Goal: Task Accomplishment & Management: Manage account settings

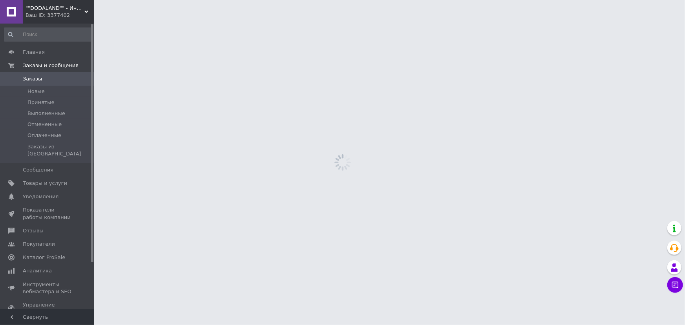
click at [82, 5] on span """DODALAND"" - Интернет-магазин / Мебель, фитнес товары, контакты, цены" at bounding box center [55, 8] width 59 height 7
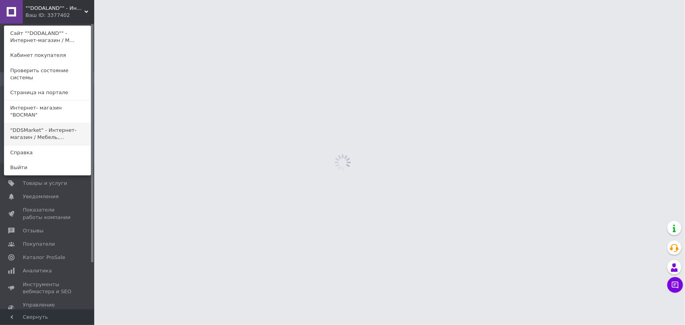
click at [43, 124] on link ""DDSMarket" - Интернет-магазин / Мебель,..." at bounding box center [47, 134] width 86 height 22
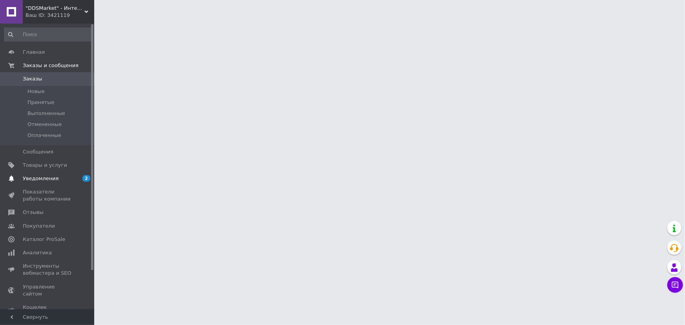
click at [55, 183] on link "Уведомления 2 0" at bounding box center [48, 178] width 96 height 13
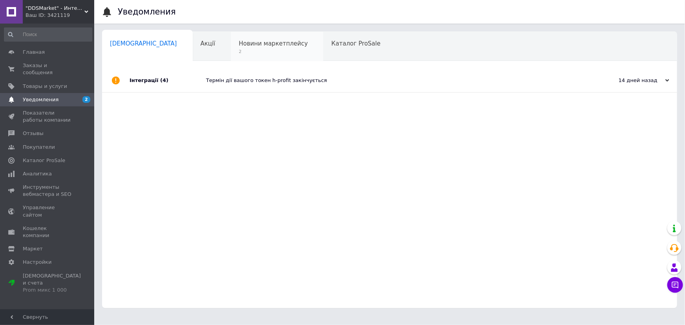
click at [243, 42] on span "Новини маркетплейсу" at bounding box center [273, 43] width 69 height 7
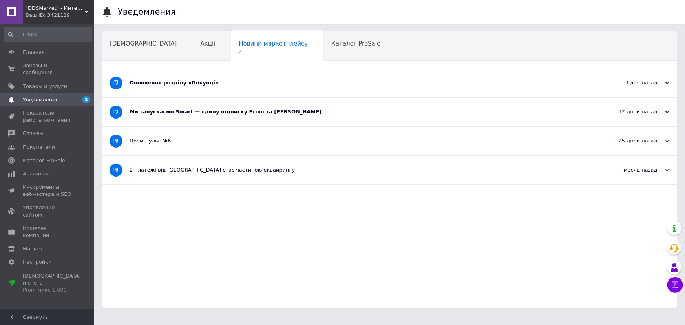
click at [237, 115] on div "Ми запускаємо Smart — єдину підписку Prom та [PERSON_NAME]" at bounding box center [360, 112] width 461 height 29
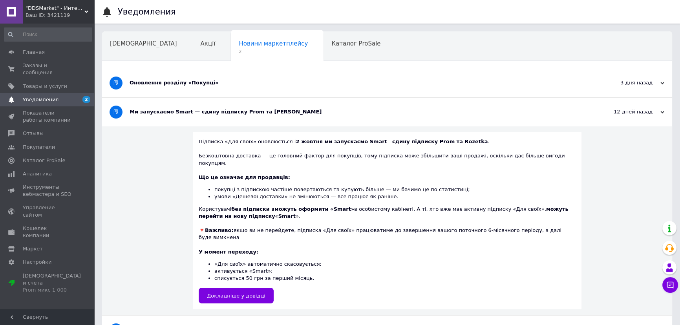
click at [227, 86] on div "Оновлення розділу «Покупці»" at bounding box center [358, 82] width 456 height 7
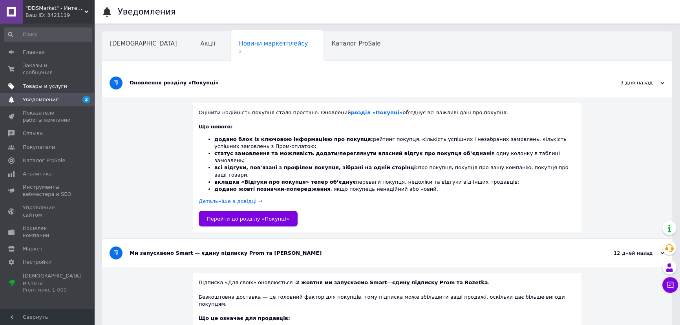
click at [37, 83] on span "Товары и услуги" at bounding box center [45, 86] width 44 height 7
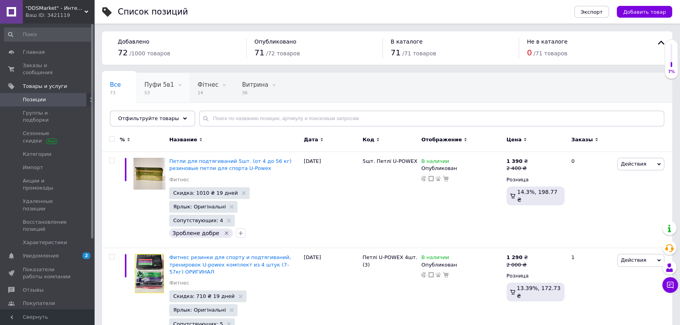
click at [153, 92] on span "53" at bounding box center [158, 93] width 29 height 6
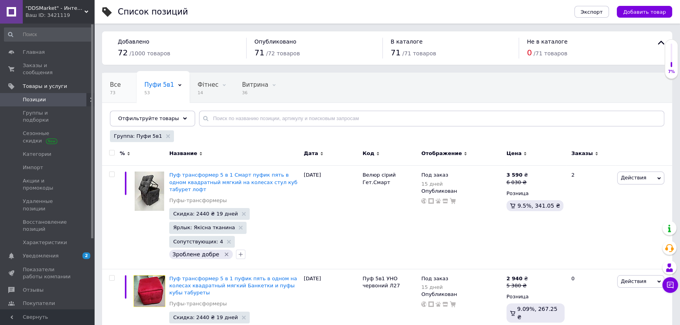
click at [114, 92] on span "73" at bounding box center [115, 93] width 11 height 6
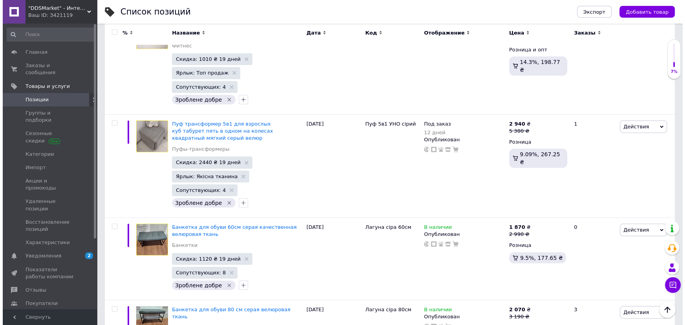
scroll to position [6593, 0]
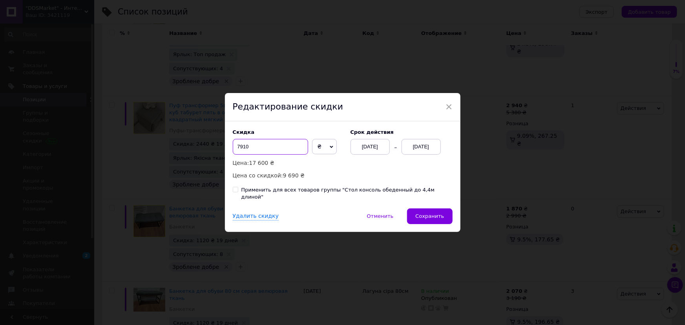
click at [236, 152] on input "7910" at bounding box center [270, 147] width 75 height 16
click at [242, 150] on input "6910" at bounding box center [270, 147] width 75 height 16
type input "6610"
click at [421, 213] on span "Сохранить" at bounding box center [429, 216] width 29 height 6
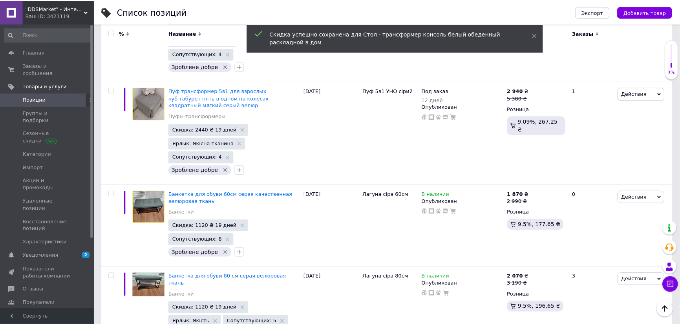
scroll to position [6573, 0]
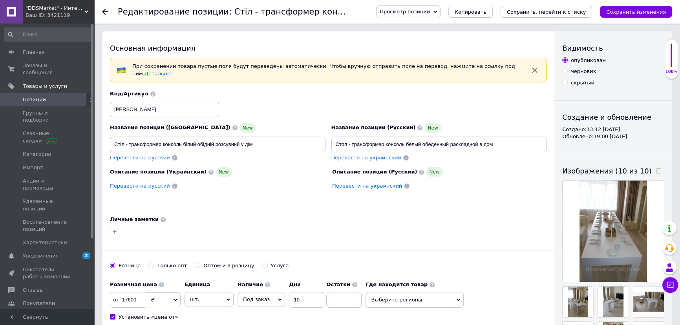
drag, startPoint x: 221, startPoint y: 156, endPoint x: 201, endPoint y: 172, distance: 25.9
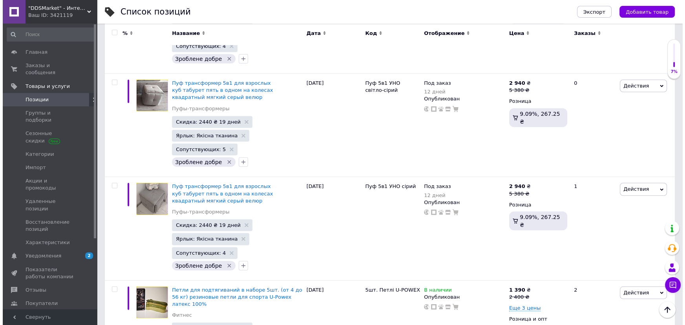
scroll to position [6593, 0]
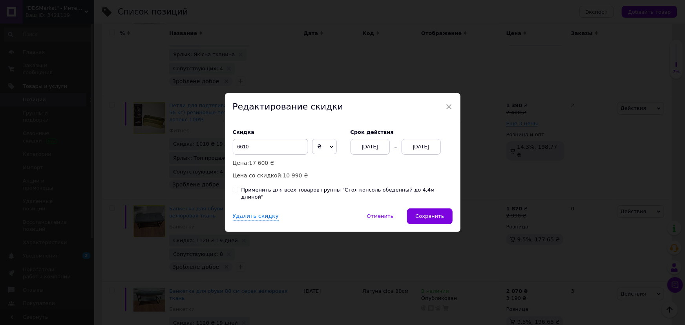
click at [358, 191] on div "Применить для всех товаров группы "Стол консоль обеденный до 4,4м длиной"" at bounding box center [346, 194] width 211 height 14
click at [238, 191] on input "Применить для всех товаров группы "Стол консоль обеденный до 4,4м длиной"" at bounding box center [235, 189] width 5 height 5
checkbox input "true"
click at [434, 217] on button "Сохранить" at bounding box center [429, 216] width 45 height 16
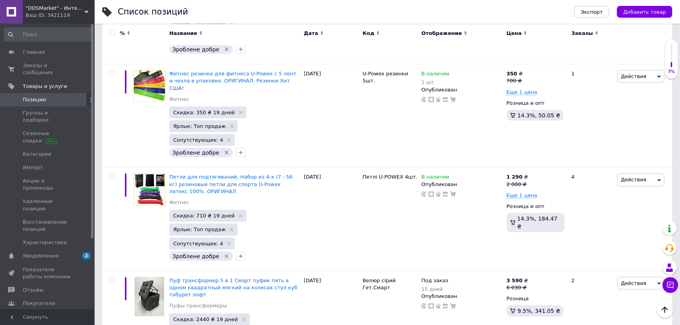
scroll to position [5630, 0]
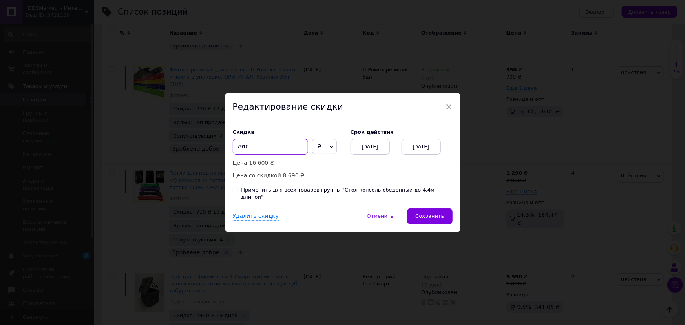
click at [239, 148] on input "7910" at bounding box center [270, 147] width 75 height 16
type input "6910"
click at [324, 191] on div "Применить для всех товаров группы "Стол консоль обеденный до 4,4м длиной"" at bounding box center [346, 194] width 211 height 14
click at [238, 191] on input "Применить для всех товаров группы "Стол консоль обеденный до 4,4м длиной"" at bounding box center [235, 189] width 5 height 5
checkbox input "true"
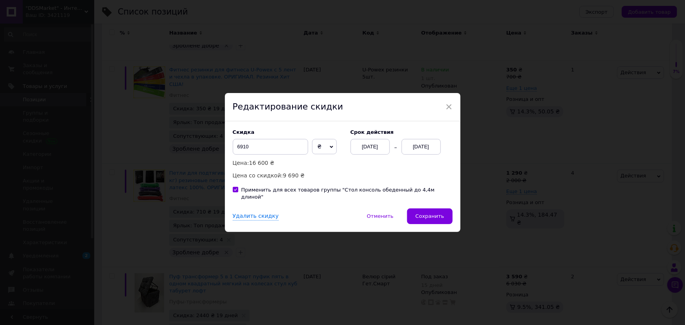
click at [432, 221] on div "Удалить скидку   Отменить   Сохранить" at bounding box center [343, 220] width 236 height 24
click at [425, 216] on span "Сохранить" at bounding box center [429, 216] width 29 height 6
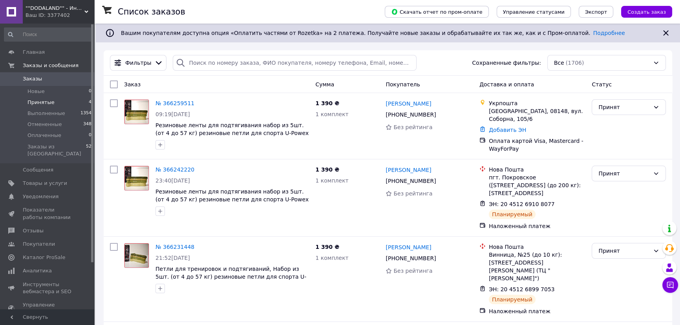
click at [44, 99] on span "Принятые" at bounding box center [40, 102] width 27 height 7
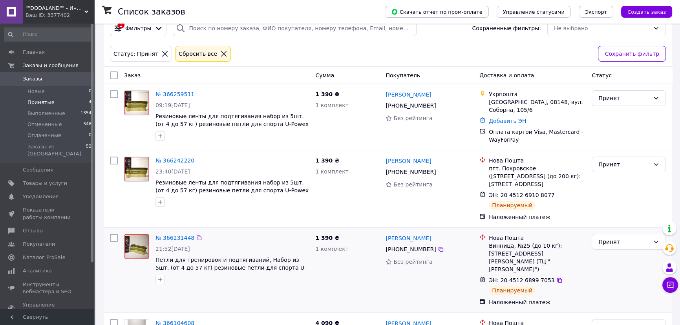
scroll to position [35, 0]
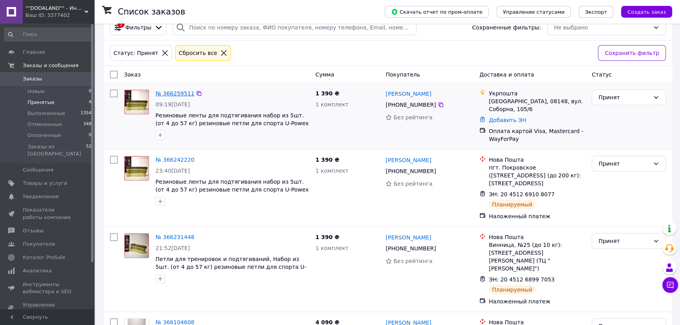
click at [176, 91] on link "№ 366259511" at bounding box center [174, 93] width 39 height 6
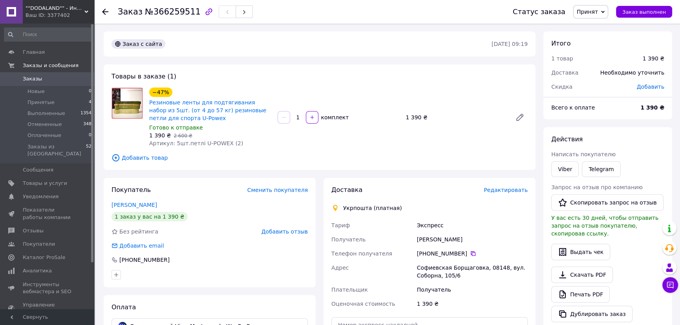
click at [604, 9] on span "Принят" at bounding box center [590, 11] width 35 height 13
click at [603, 54] on li "Оплаченный" at bounding box center [595, 51] width 42 height 12
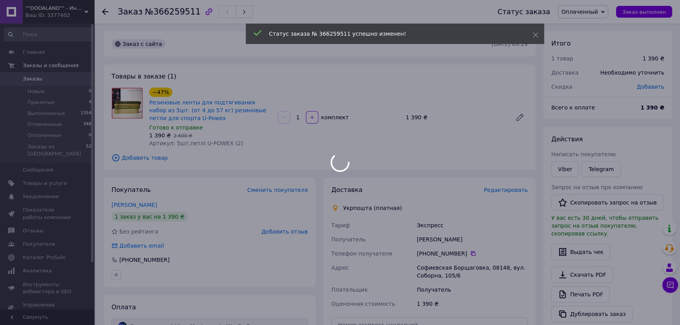
click at [602, 16] on span "Оплаченный" at bounding box center [583, 11] width 50 height 13
click at [584, 39] on div at bounding box center [340, 162] width 680 height 325
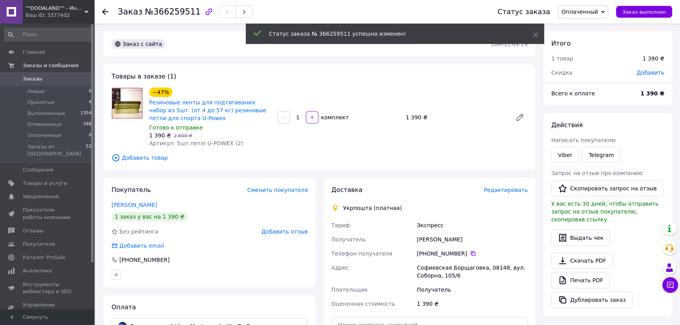
click at [594, 11] on span "Оплаченный" at bounding box center [579, 12] width 37 height 6
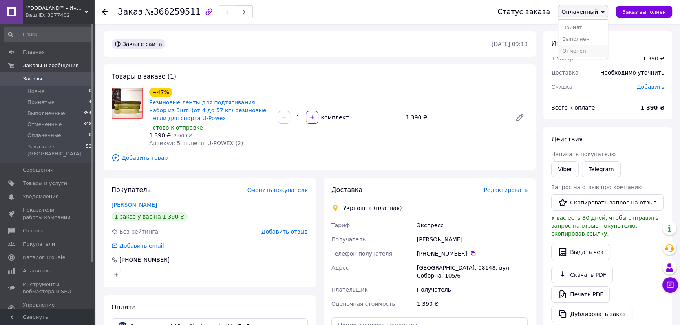
click at [588, 52] on li "Отменен" at bounding box center [582, 51] width 49 height 12
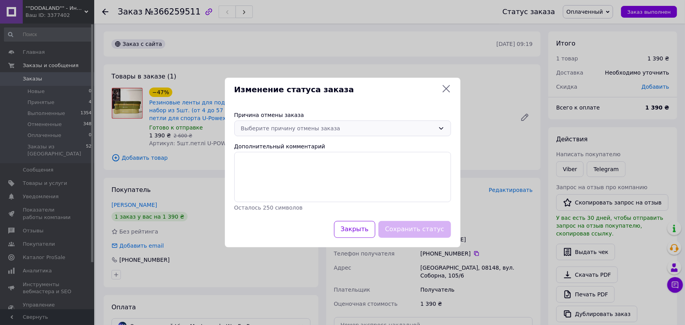
click at [340, 126] on div "Выберите причину отмены заказа" at bounding box center [338, 128] width 194 height 9
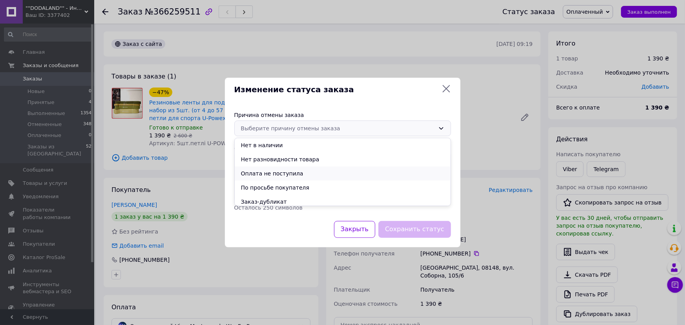
click at [289, 174] on li "Оплата не поступила" at bounding box center [343, 173] width 216 height 14
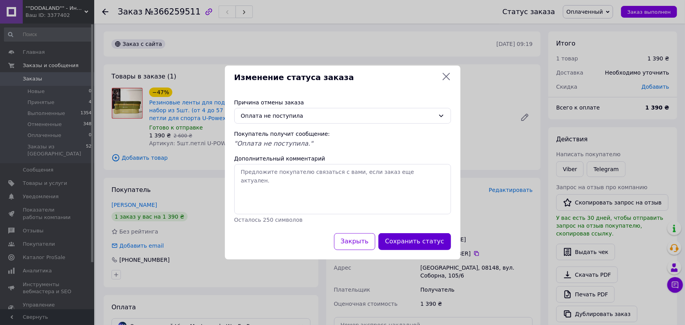
click at [410, 240] on button "Сохранить статус" at bounding box center [415, 241] width 73 height 17
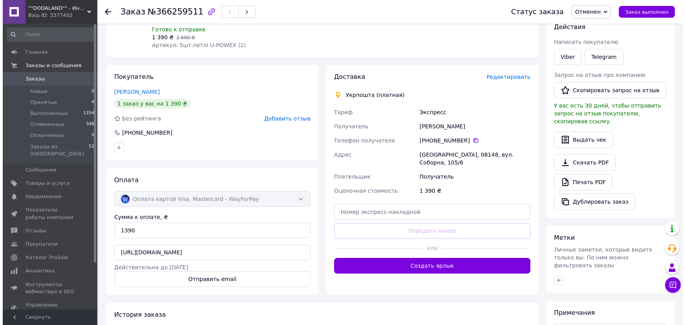
scroll to position [43, 0]
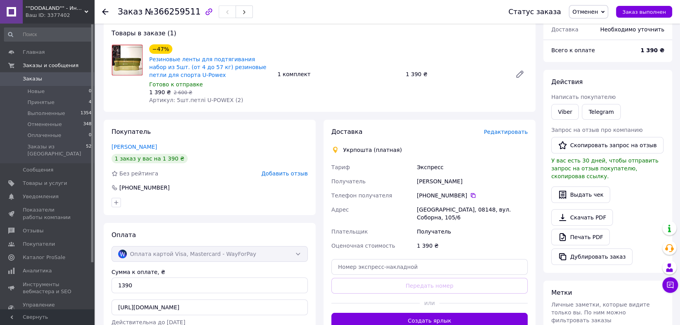
click at [290, 173] on span "Добавить отзыв" at bounding box center [285, 173] width 46 height 6
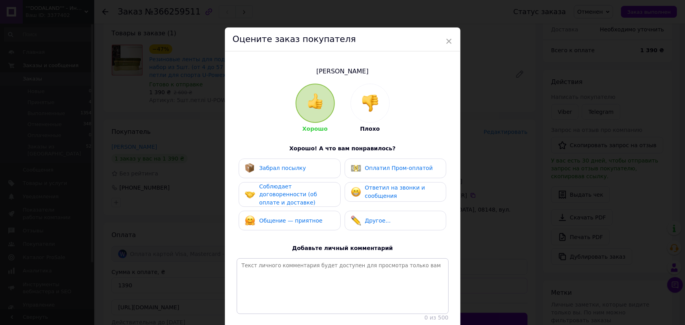
click at [324, 217] on div "Общение — приятное" at bounding box center [289, 221] width 89 height 10
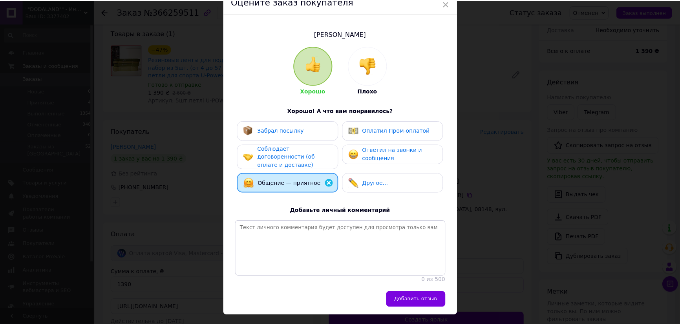
scroll to position [59, 0]
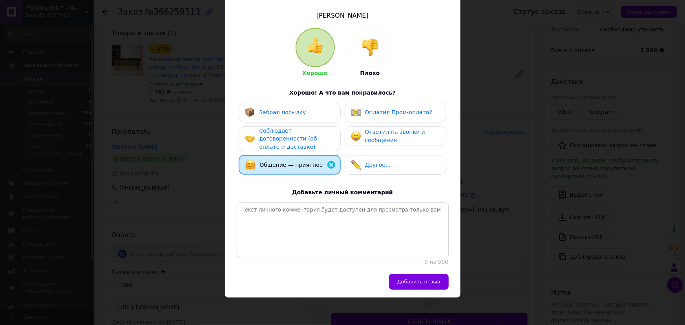
click at [392, 141] on div "Ответил на звонки и сообщения" at bounding box center [396, 136] width 102 height 20
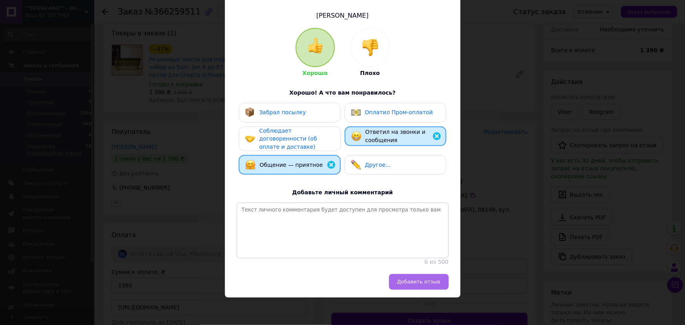
click at [416, 283] on span "Добавить отзыв" at bounding box center [418, 282] width 43 height 6
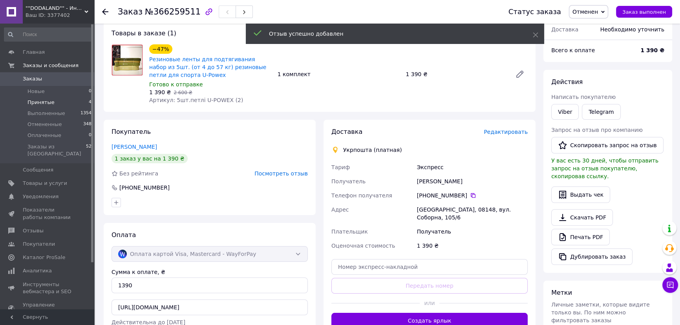
click at [33, 102] on span "Принятые" at bounding box center [40, 102] width 27 height 7
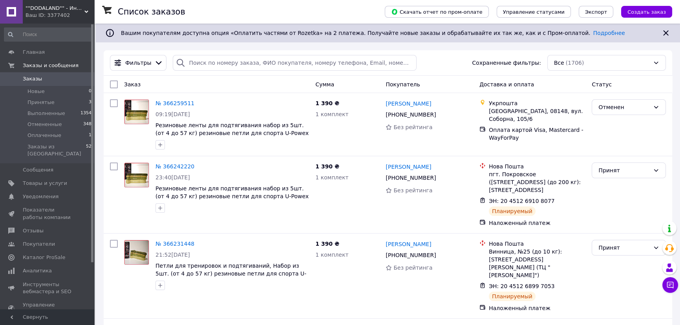
drag, startPoint x: 30, startPoint y: 103, endPoint x: 98, endPoint y: 104, distance: 68.3
click at [30, 103] on span "Принятые" at bounding box center [40, 102] width 27 height 7
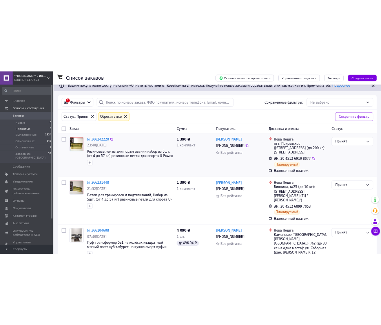
scroll to position [22, 0]
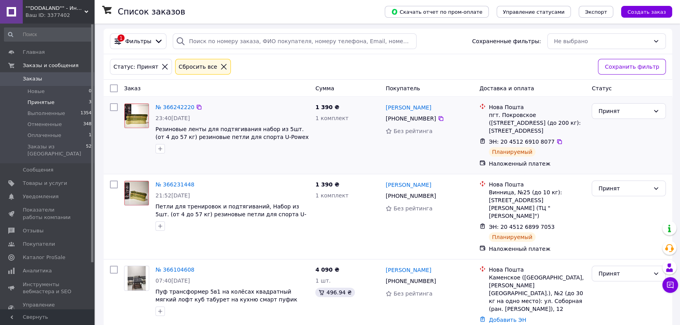
drag, startPoint x: 366, startPoint y: 165, endPoint x: 371, endPoint y: 165, distance: 4.3
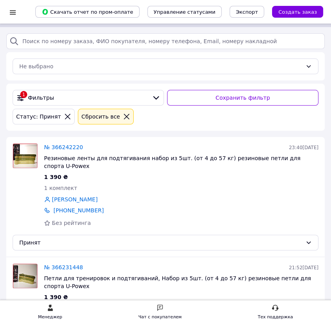
click at [259, 55] on div "Не выбрано" at bounding box center [165, 66] width 318 height 28
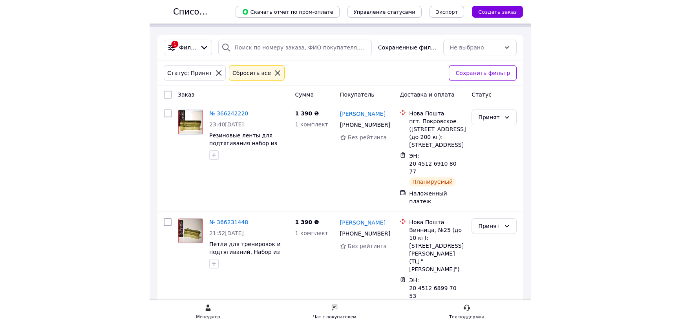
scroll to position [14, 0]
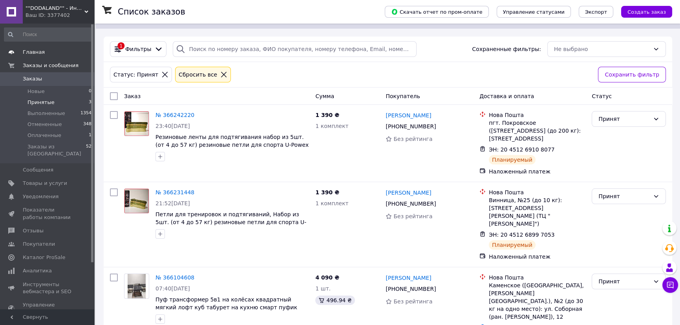
click at [63, 53] on span "Главная" at bounding box center [48, 52] width 50 height 7
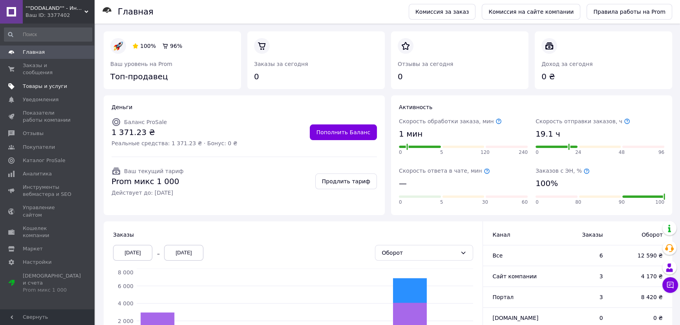
click at [42, 83] on span "Товары и услуги" at bounding box center [45, 86] width 44 height 7
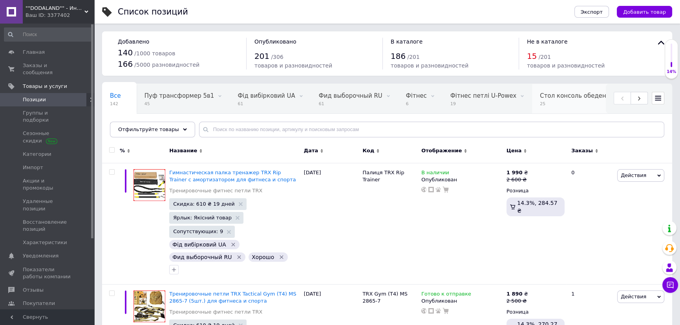
click at [536, 100] on div "Стол консоль обеденный... 25" at bounding box center [586, 99] width 108 height 30
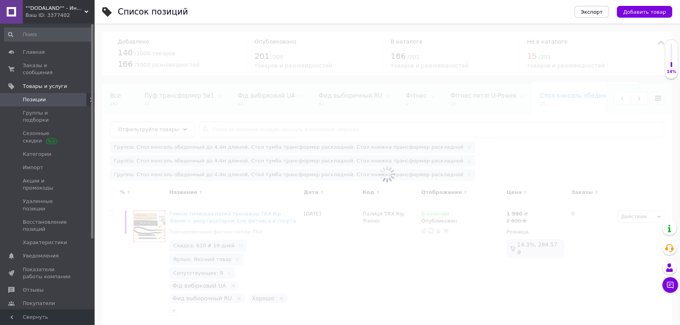
scroll to position [0, 85]
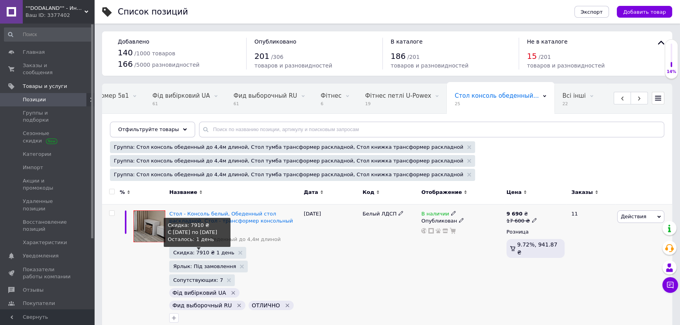
click at [188, 250] on span "Скидка: 7910 ₴ 1 день" at bounding box center [203, 252] width 61 height 5
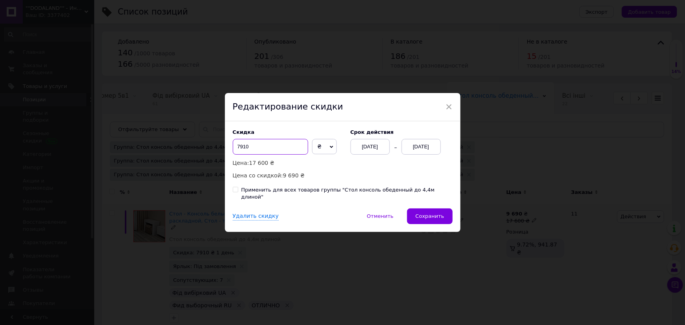
drag, startPoint x: 241, startPoint y: 148, endPoint x: 230, endPoint y: 148, distance: 11.4
click at [230, 148] on div "Скидка 7910 ₴ % Цена: 17 600 ₴ Цена со скидкой: 9 690 ₴ Cрок действия 30.09.202…" at bounding box center [343, 164] width 236 height 87
type input "6610"
click at [283, 198] on div "Скидка 6610 ₴ % Цена: 17 600 ₴ Цена со скидкой: 10 990 ₴ Cрок действия 30.09.20…" at bounding box center [343, 164] width 236 height 87
click at [289, 193] on div "Применить для всех товаров группы "Стол консоль обеденный до 4,4м длиной"" at bounding box center [346, 194] width 211 height 14
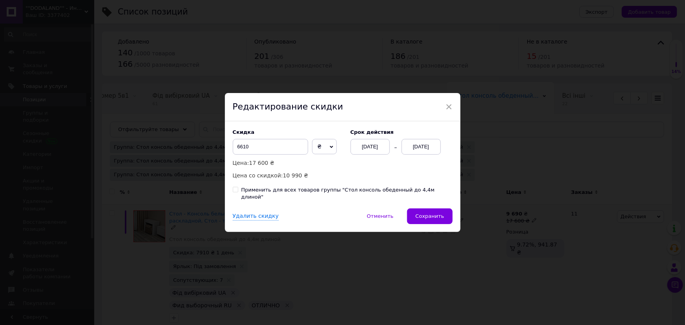
click at [238, 192] on input "Применить для всех товаров группы "Стол консоль обеденный до 4,4м длиной"" at bounding box center [235, 189] width 5 height 5
checkbox input "true"
click at [437, 208] on button "Сохранить" at bounding box center [429, 216] width 45 height 16
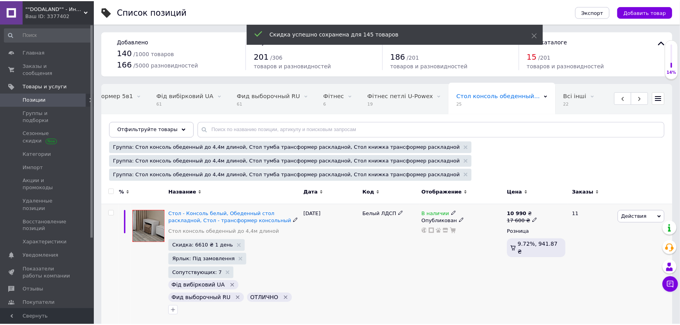
scroll to position [0, 80]
